Goal: Information Seeking & Learning: Learn about a topic

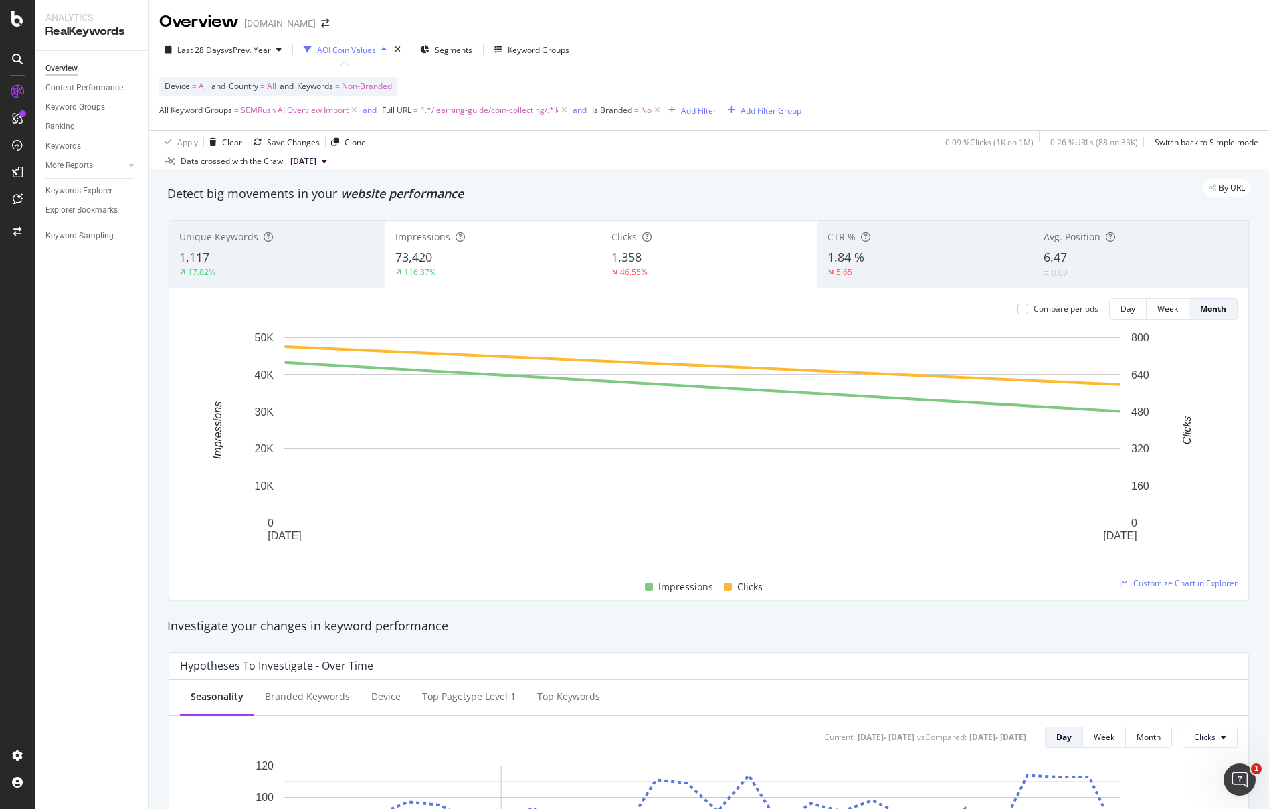
click at [724, 615] on div "Investigate your changes in keyword performance" at bounding box center [709, 626] width 1097 height 31
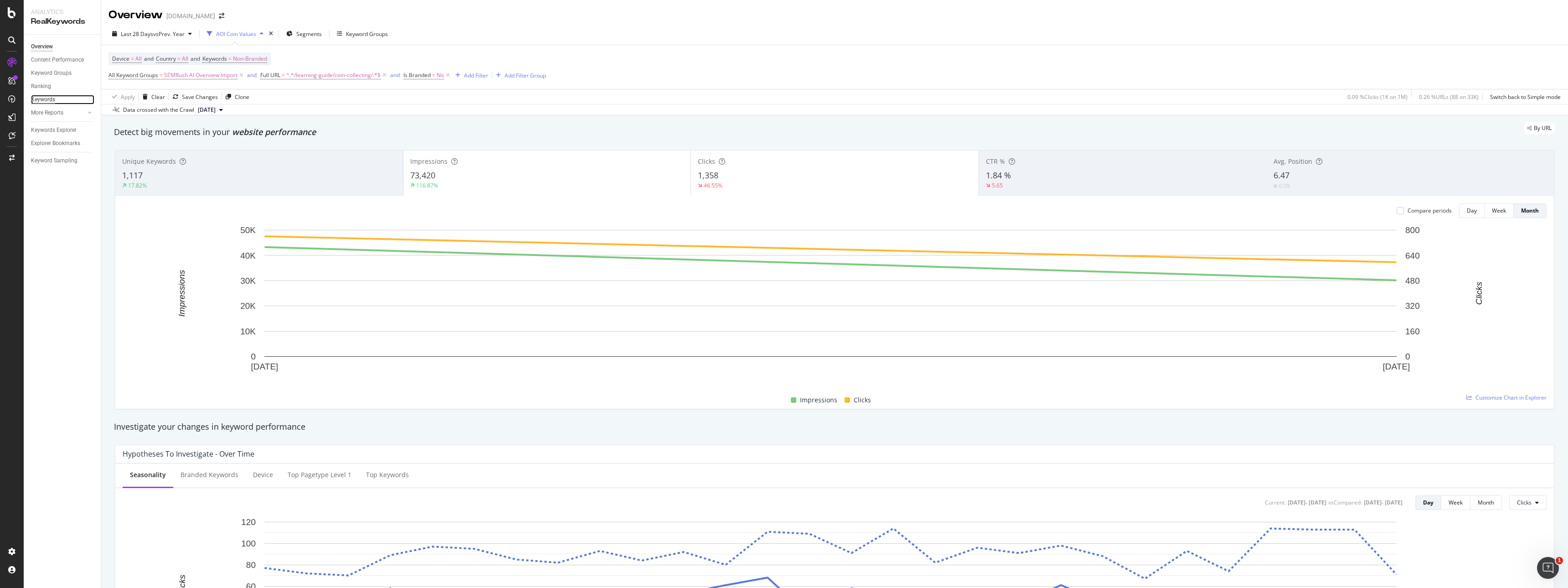
click at [46, 99] on div "Keywords" at bounding box center [43, 99] width 24 height 10
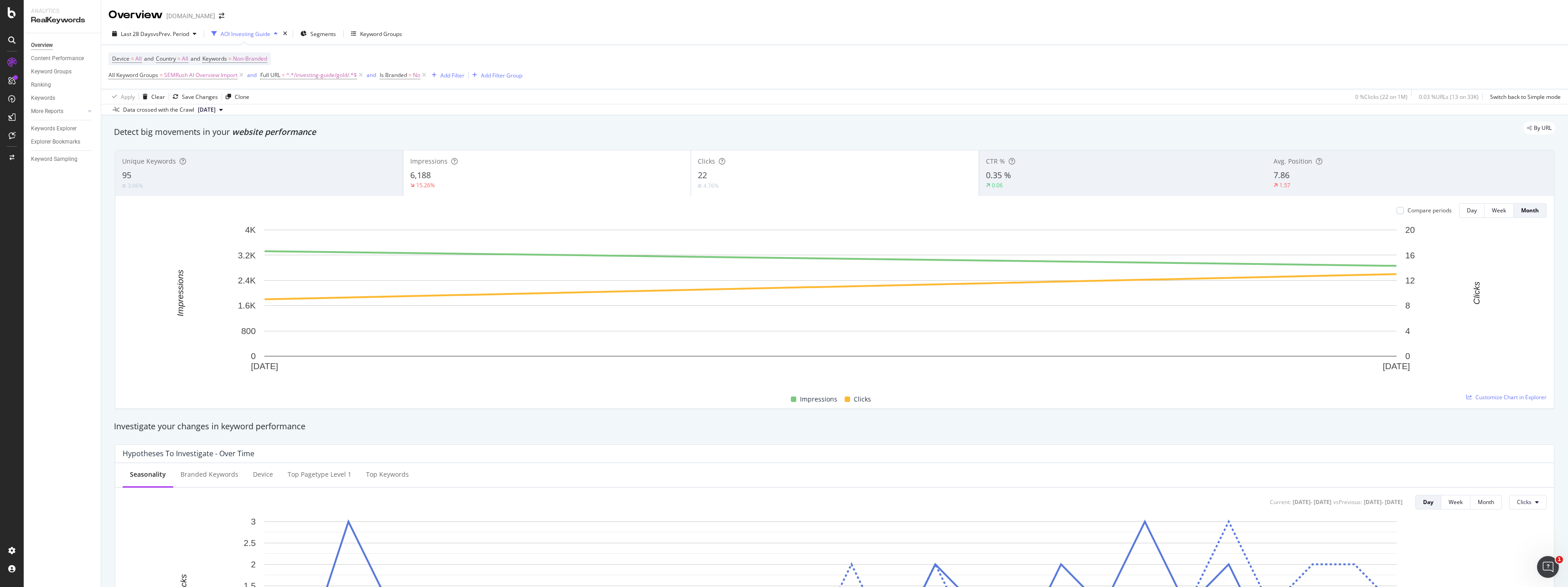
click at [467, 34] on div "Last 28 Days vs Prev. Period AOI Investing Guide Segments Keyword Groups" at bounding box center [834, 35] width 1467 height 18
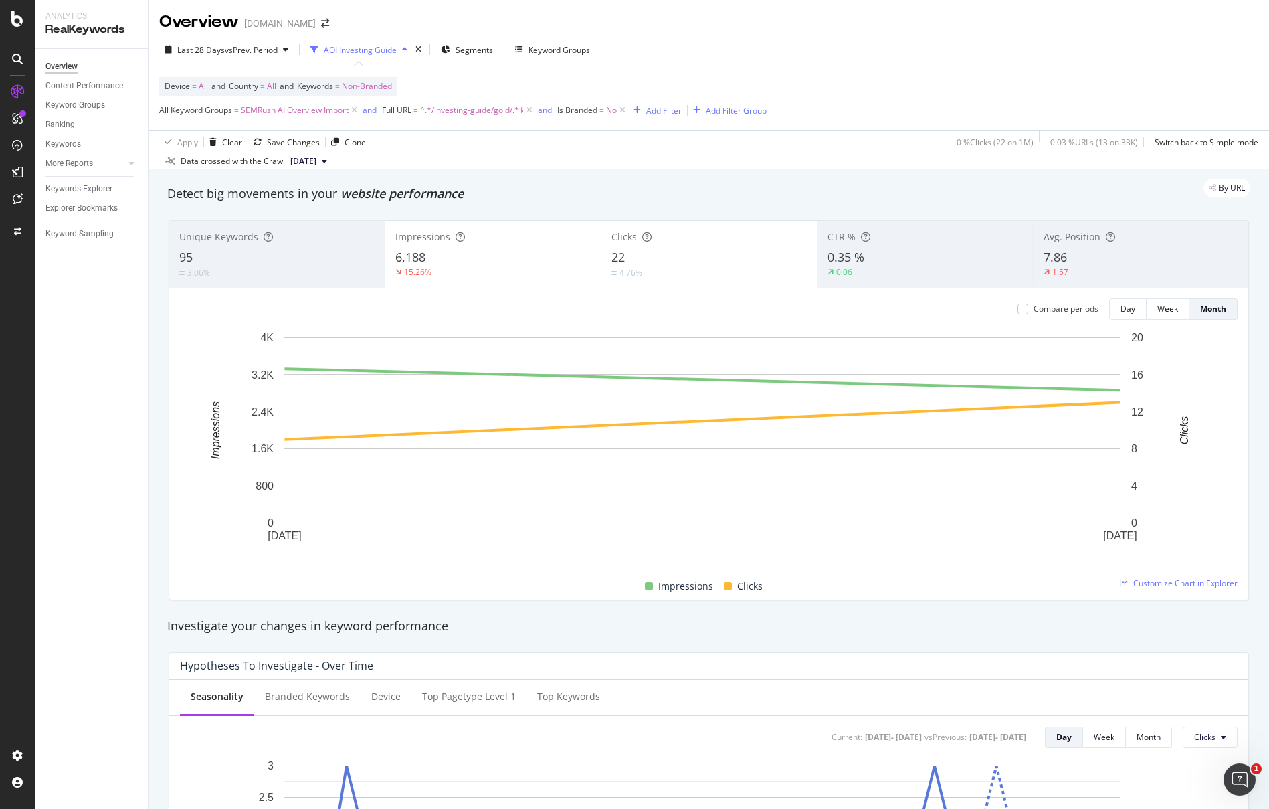
click at [459, 110] on span "^.*/investing-guide/gold/.*$" at bounding box center [472, 110] width 104 height 19
click at [487, 170] on input "/investing-guide/gold/" at bounding box center [459, 165] width 126 height 21
click at [491, 163] on input "/investing-guide/gold/" at bounding box center [459, 165] width 126 height 21
type input "/investing-guide/silver/"
click at [539, 196] on div "Apply" at bounding box center [532, 194] width 21 height 11
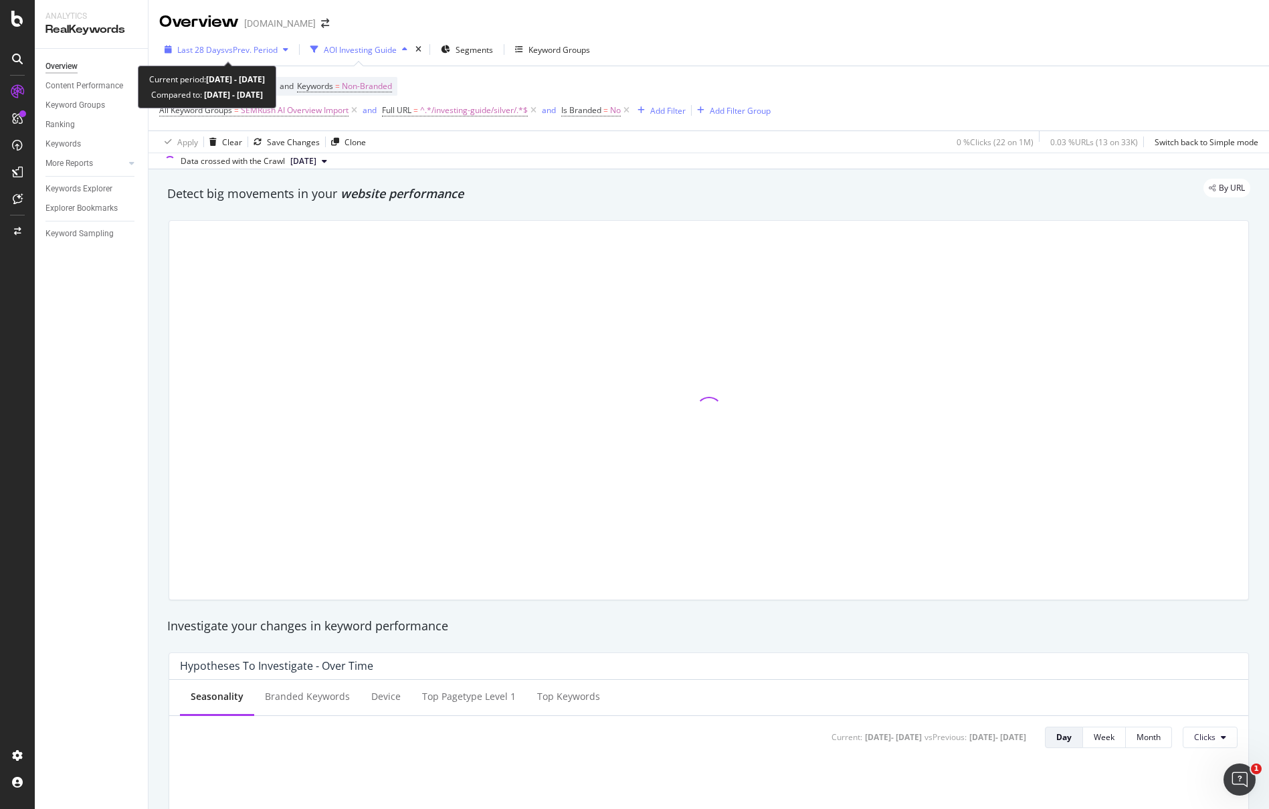
click at [255, 50] on span "vs Prev. Period" at bounding box center [251, 49] width 53 height 11
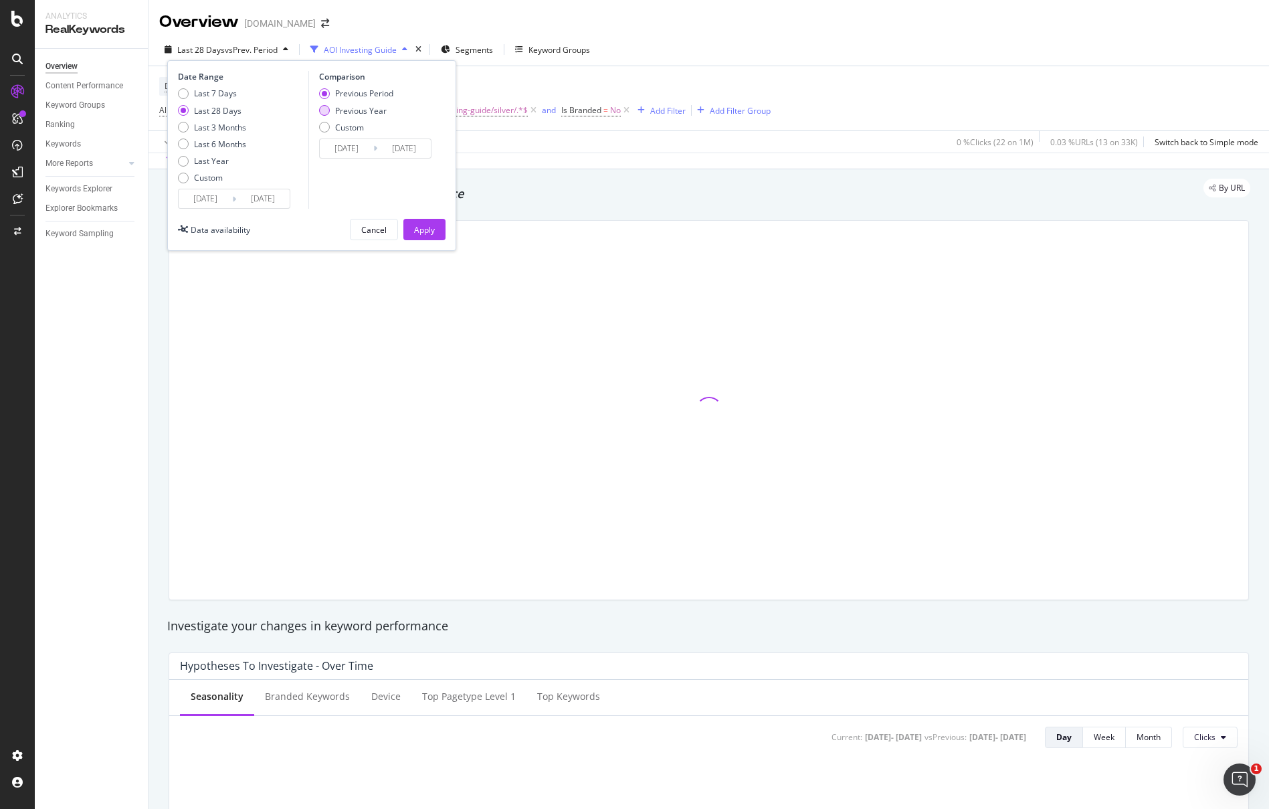
click at [335, 112] on div "Previous Year" at bounding box center [361, 110] width 52 height 11
type input "[DATE]"
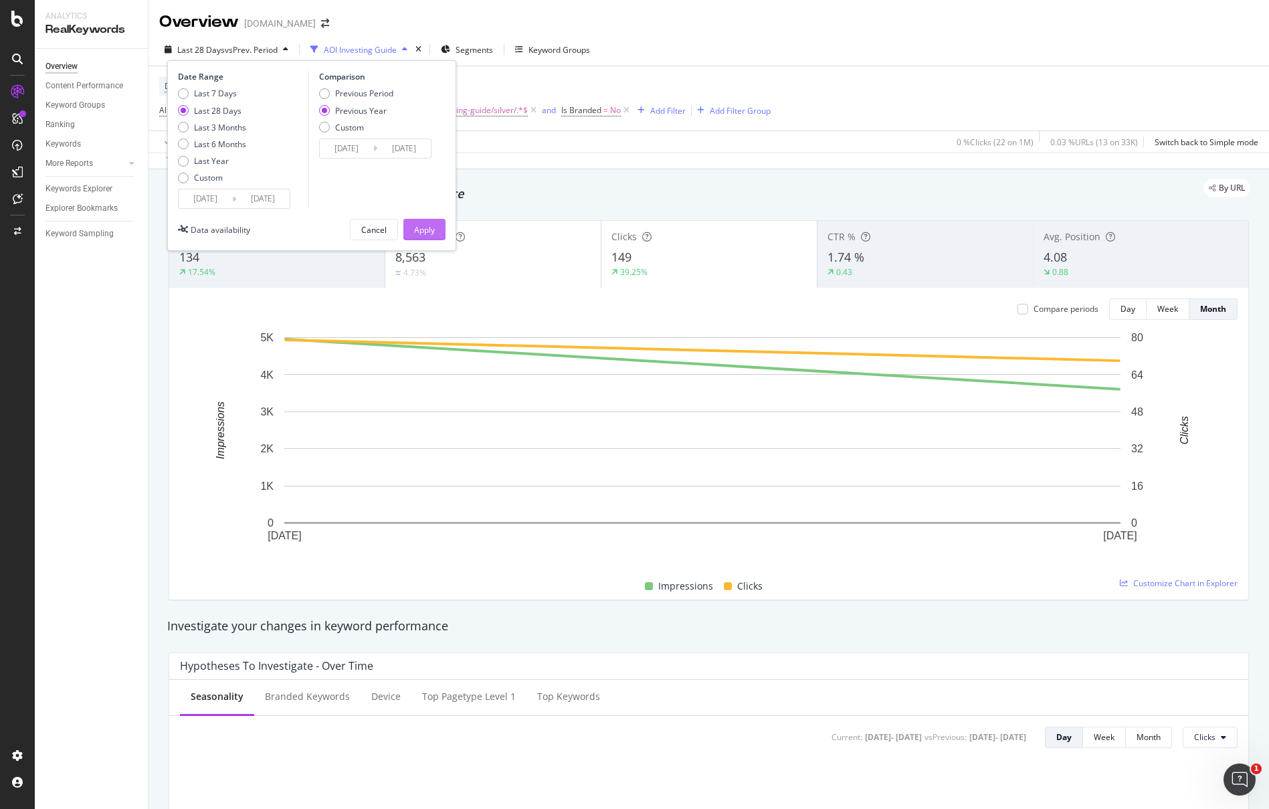
click at [424, 235] on div "Apply" at bounding box center [424, 229] width 21 height 11
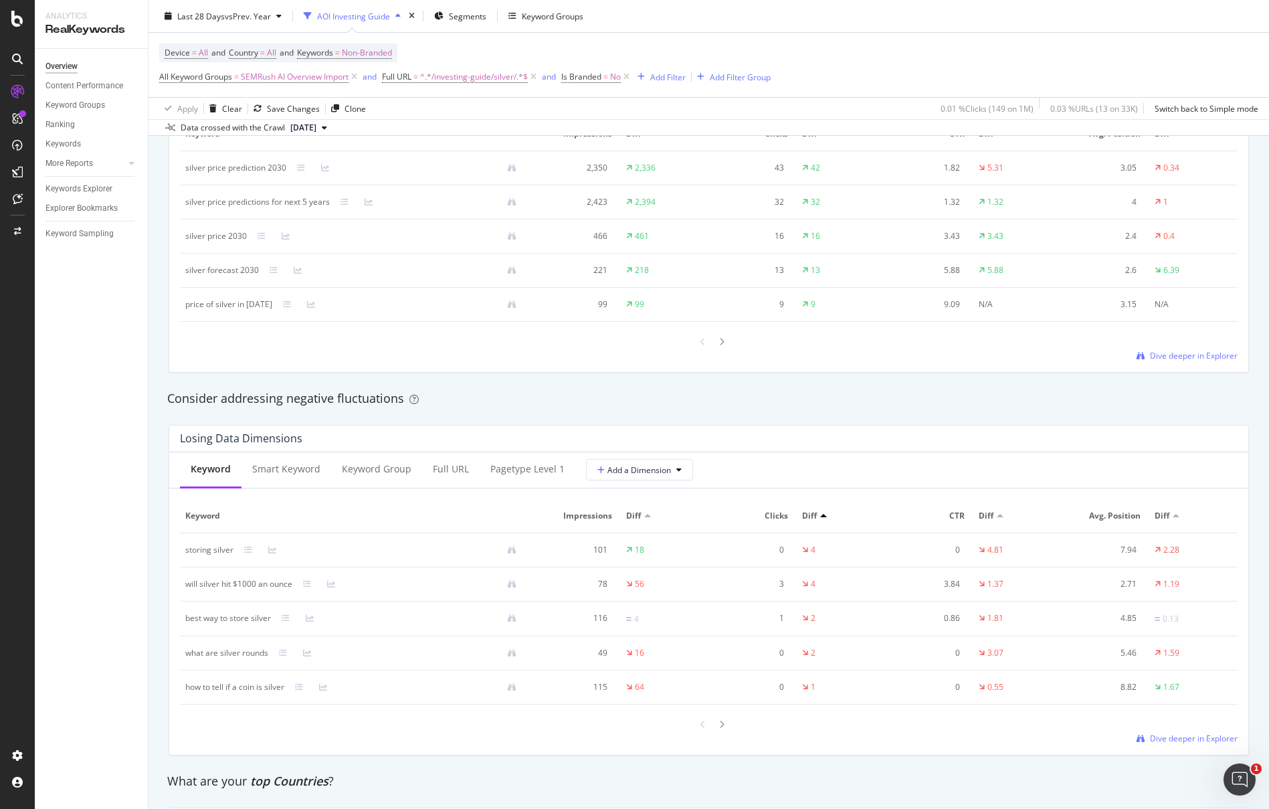
scroll to position [1338, 0]
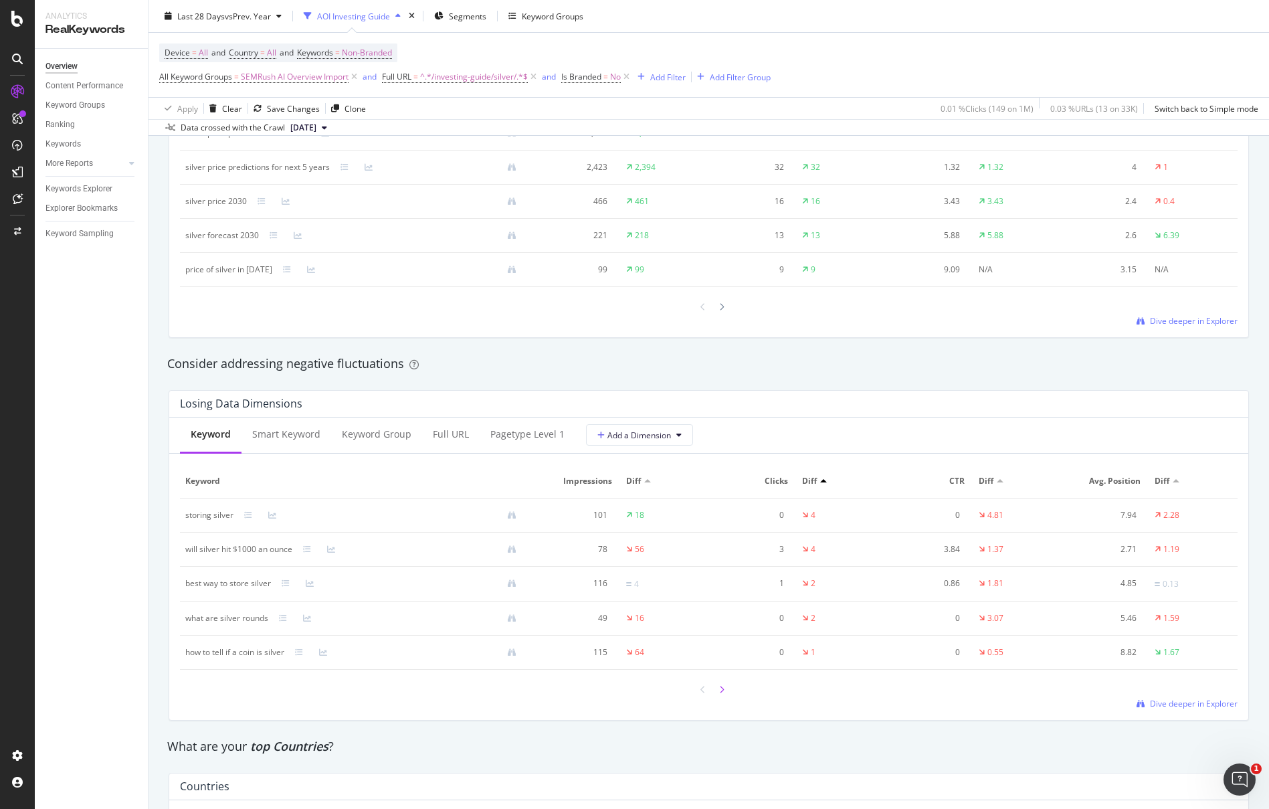
click at [718, 689] on div at bounding box center [722, 690] width 12 height 18
click at [139, 563] on div "Overview Content Performance Keyword Groups Ranking Keywords More Reports Count…" at bounding box center [91, 429] width 113 height 760
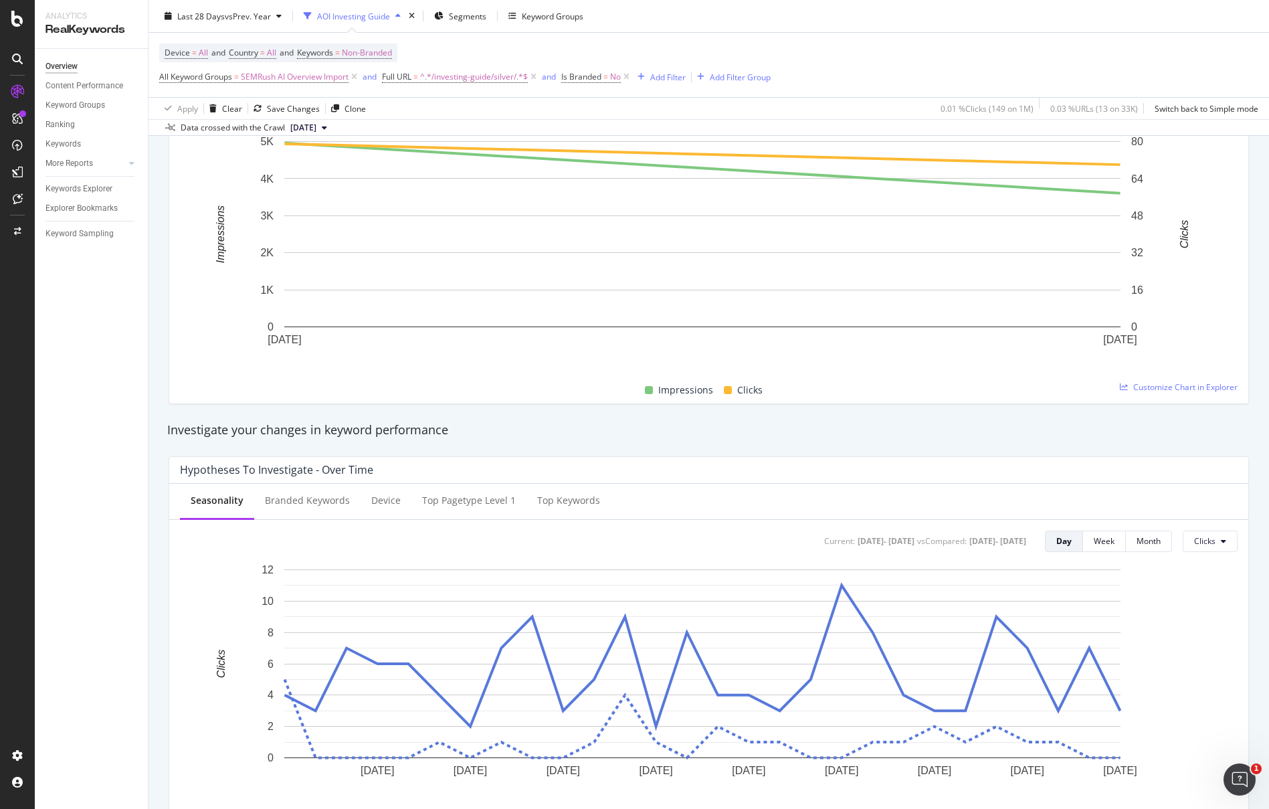
scroll to position [0, 0]
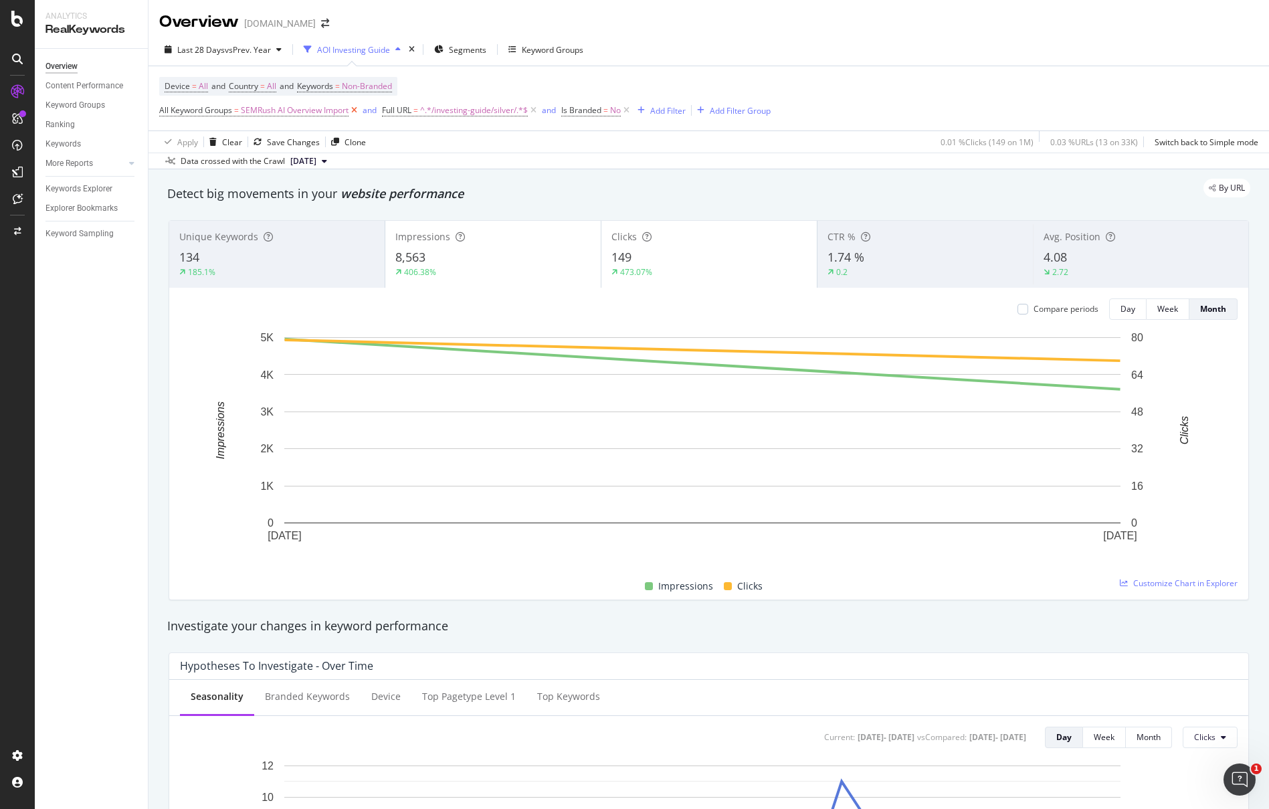
click at [355, 109] on icon at bounding box center [354, 110] width 11 height 13
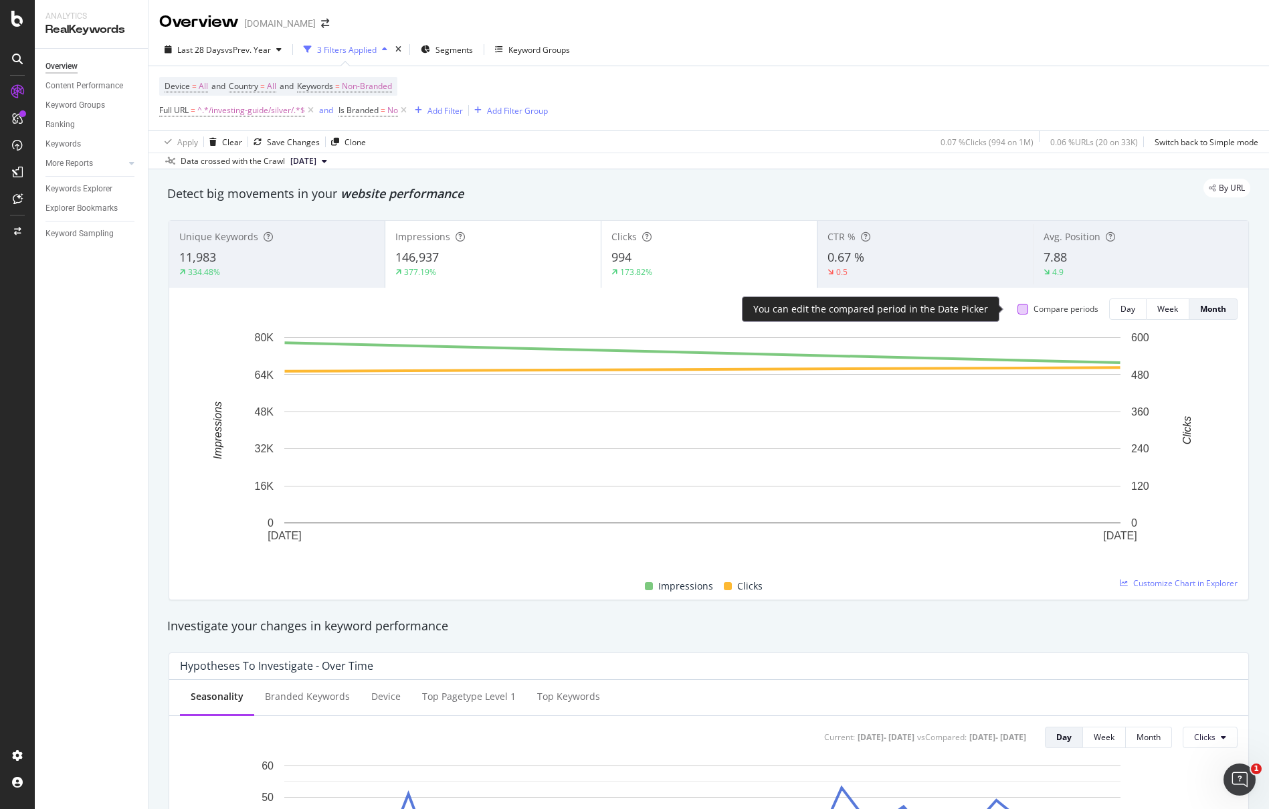
click at [1018, 313] on div at bounding box center [1023, 309] width 11 height 11
